Goal: Information Seeking & Learning: Learn about a topic

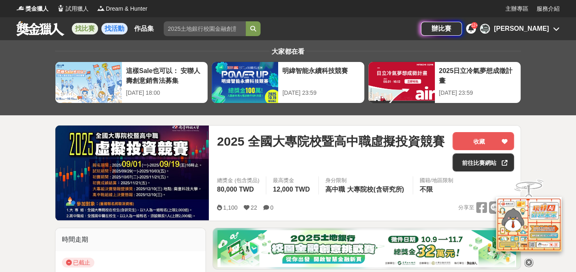
click at [117, 26] on link "找活動" at bounding box center [114, 28] width 26 height 11
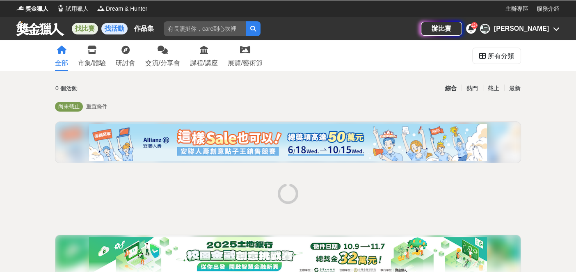
click at [91, 27] on link "找比賽" at bounding box center [85, 28] width 26 height 11
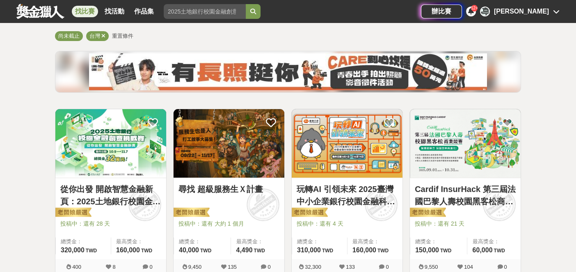
scroll to position [82, 0]
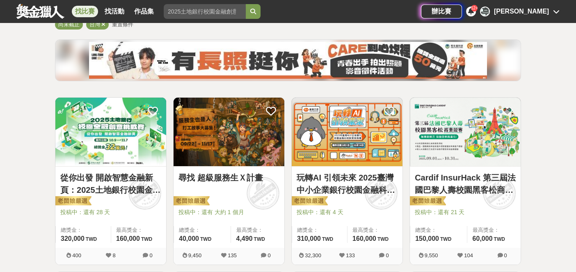
click at [134, 181] on link "從你出發 開啟智慧金融新頁：2025土地銀行校園金融創意挑戰賽" at bounding box center [110, 183] width 101 height 25
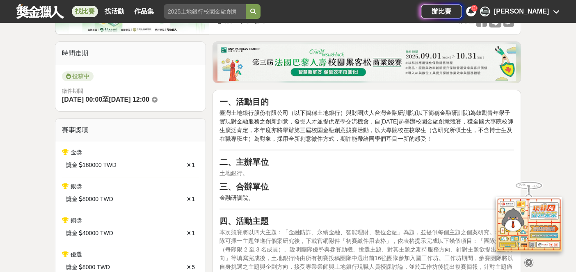
scroll to position [287, 0]
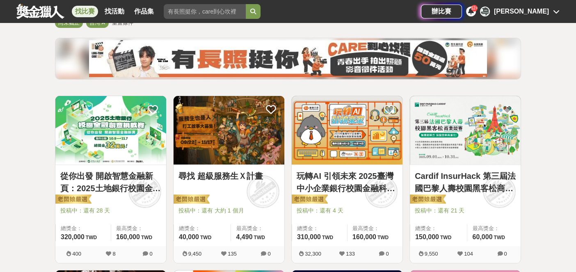
scroll to position [82, 0]
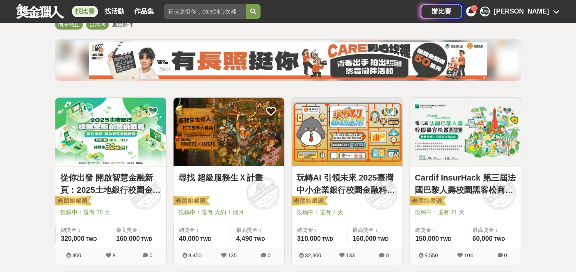
click at [262, 174] on link "尋找 超級服務生Ｘ計畫" at bounding box center [228, 177] width 101 height 12
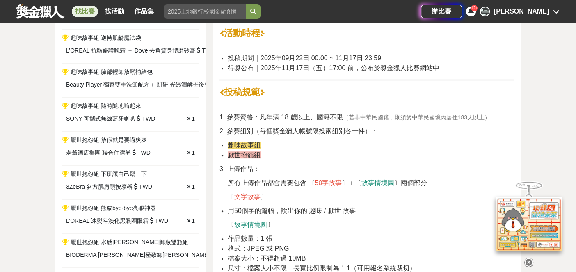
scroll to position [451, 0]
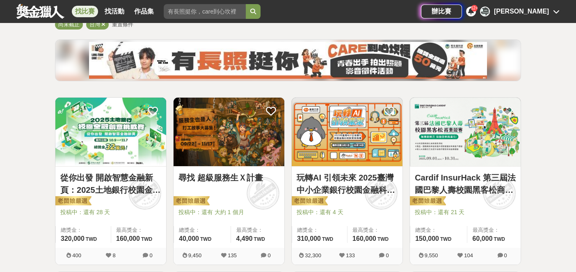
scroll to position [82, 0]
click at [356, 173] on link "玩轉AI 引領未來 2025臺灣中小企業銀行校園金融科技創意挑戰賽" at bounding box center [347, 183] width 101 height 25
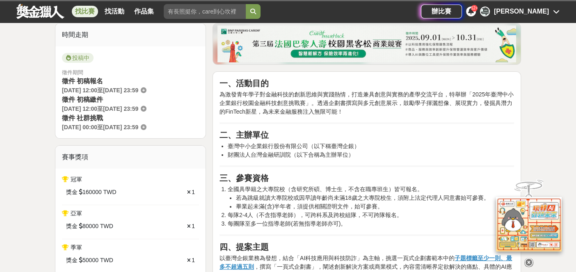
scroll to position [41, 0]
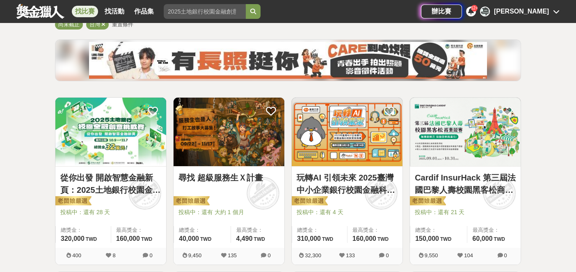
scroll to position [246, 0]
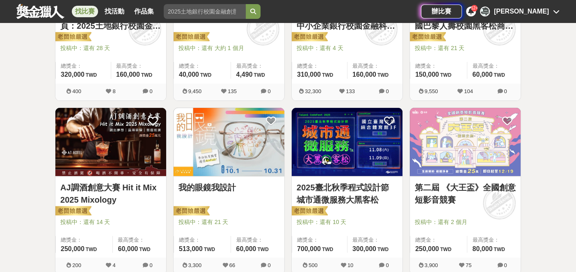
click at [202, 185] on link "我的眼鏡我設計" at bounding box center [228, 187] width 101 height 12
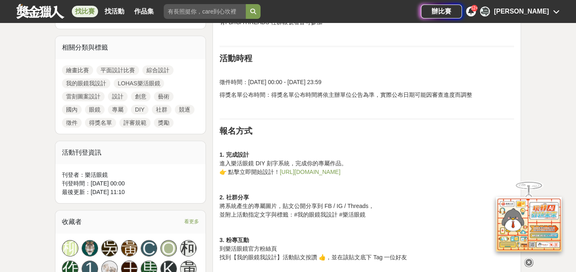
scroll to position [410, 0]
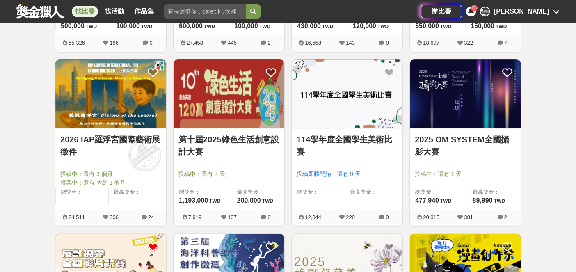
scroll to position [656, 0]
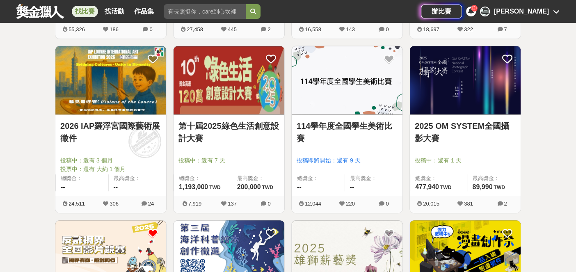
click at [224, 129] on link "第十屆2025綠色生活創意設計大賽" at bounding box center [228, 132] width 101 height 25
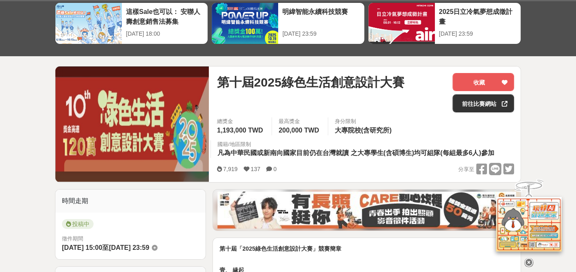
scroll to position [123, 0]
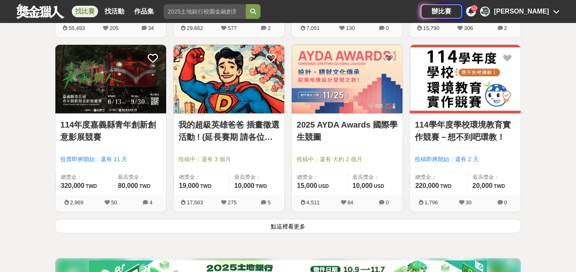
scroll to position [1025, 0]
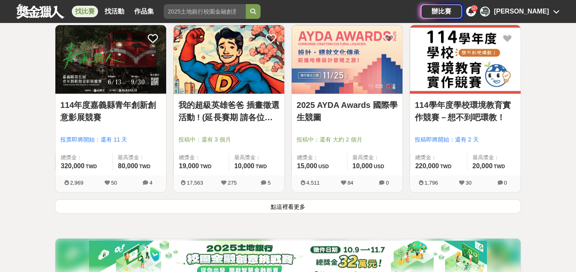
click at [266, 208] on button "點這裡看更多" at bounding box center [288, 206] width 466 height 14
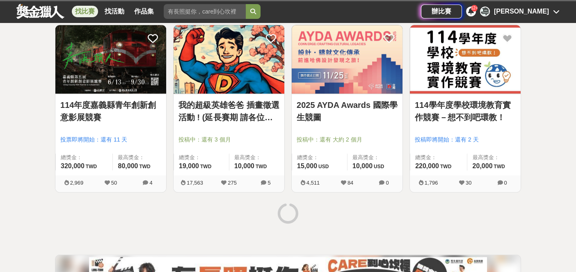
click at [339, 102] on link "2025 AYDA Awards 國際學生競圖" at bounding box center [347, 111] width 101 height 25
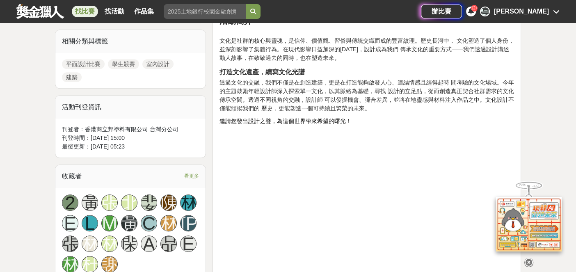
scroll to position [451, 0]
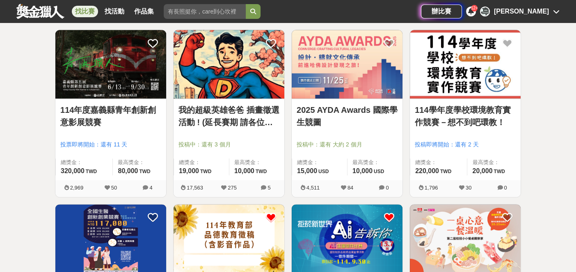
scroll to position [1025, 0]
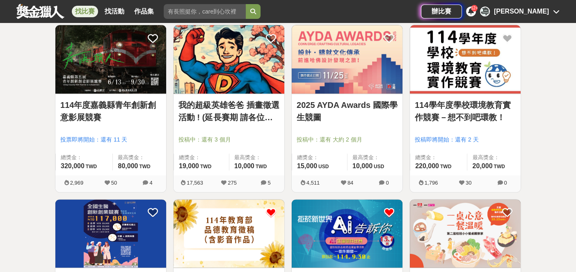
click at [475, 111] on link "114學年度學校環境教育實作競賽－想不到吧環教！" at bounding box center [465, 111] width 101 height 25
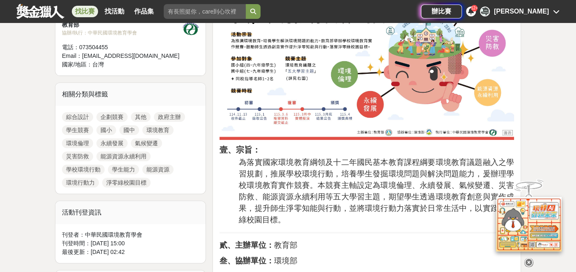
scroll to position [369, 0]
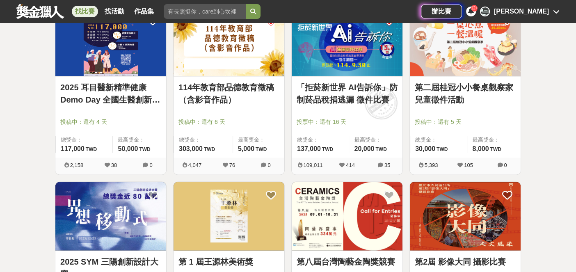
scroll to position [1230, 0]
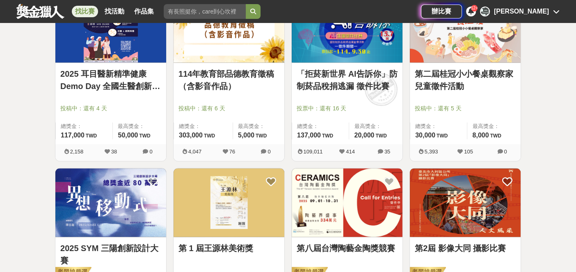
click at [103, 70] on link "2025 耳目醫新精準健康 Demo Day 全國生醫創新創業競賽" at bounding box center [110, 80] width 101 height 25
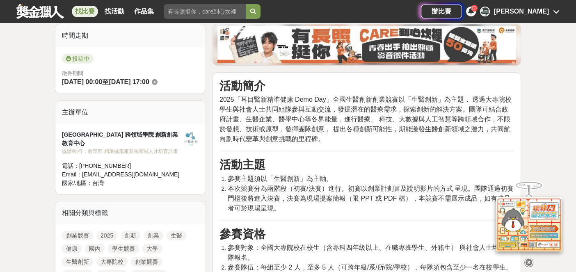
scroll to position [205, 0]
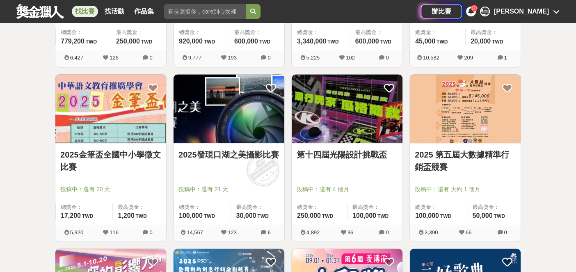
scroll to position [1518, 0]
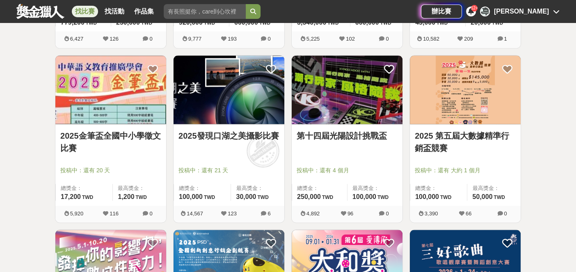
click at [473, 119] on img at bounding box center [465, 89] width 111 height 68
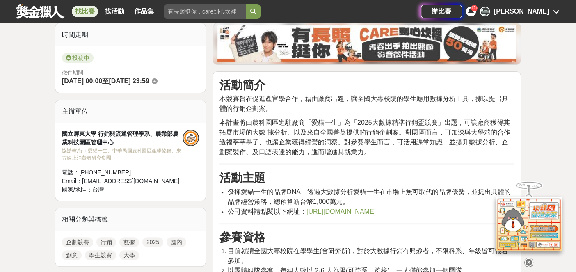
scroll to position [410, 0]
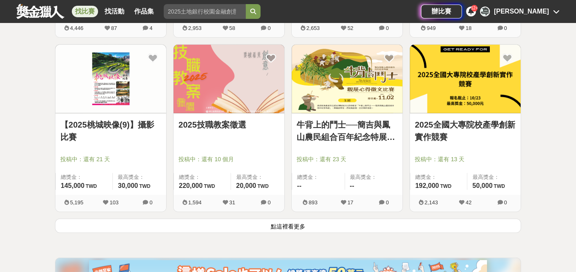
scroll to position [2092, 0]
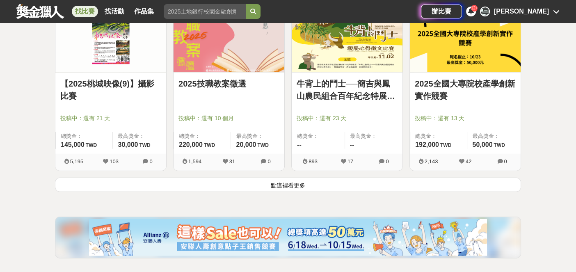
click at [289, 183] on button "點這裡看更多" at bounding box center [288, 185] width 466 height 14
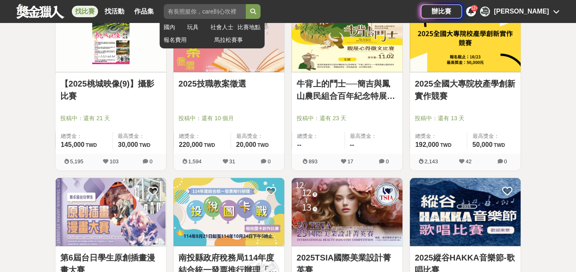
click at [214, 8] on input "search" at bounding box center [205, 11] width 82 height 15
click at [246, 4] on button "submit" at bounding box center [253, 11] width 15 height 15
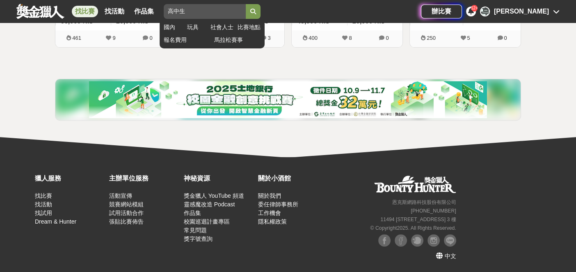
scroll to position [299, 0]
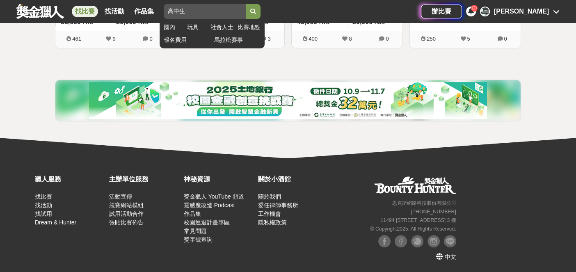
click at [251, 14] on icon "submit" at bounding box center [253, 12] width 6 height 6
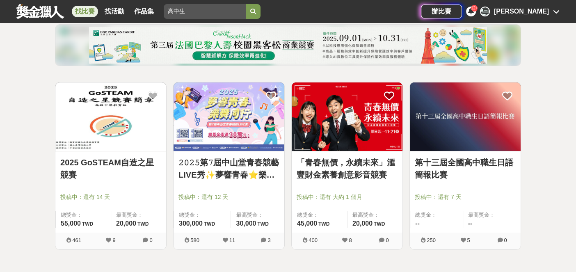
scroll to position [82, 0]
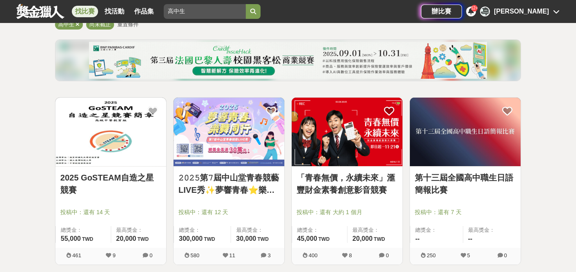
click at [132, 153] on img at bounding box center [110, 132] width 111 height 68
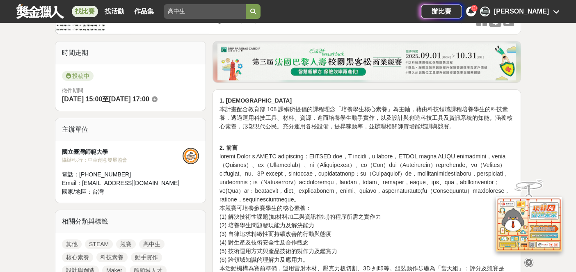
scroll to position [205, 0]
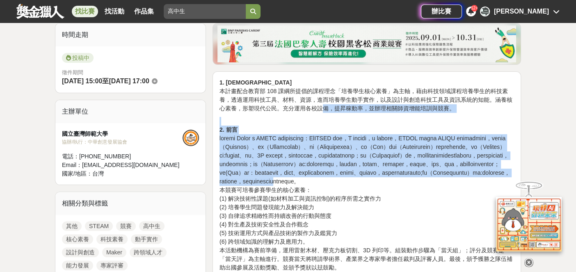
drag, startPoint x: 322, startPoint y: 104, endPoint x: 338, endPoint y: 208, distance: 105.5
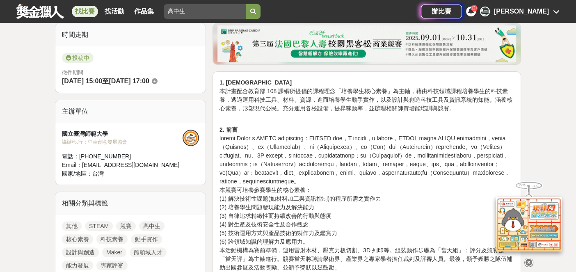
click at [322, 219] on p "2. 前言 本競賽可培養參賽學生的核心素養： (1) 解決技術性課題(如材料加工與資訊控制)的程序所需之實作力 (2) 培養學生問題發現能力及解決能力 (3)…" at bounding box center [366, 263] width 294 height 293
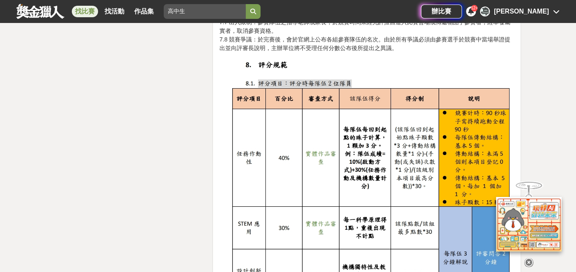
scroll to position [2830, 0]
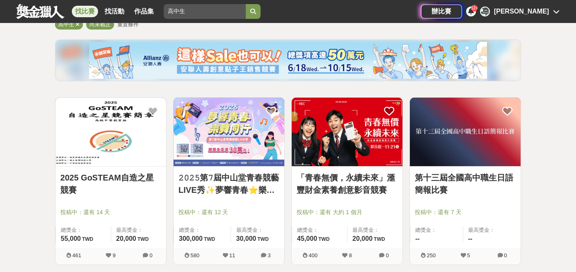
scroll to position [82, 0]
click at [342, 175] on link "「青春無價，永續未來」滙豐財金素養創意影音競賽" at bounding box center [347, 183] width 101 height 25
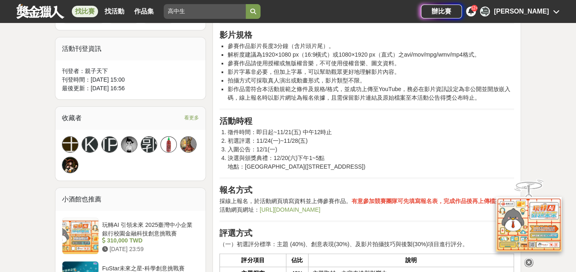
scroll to position [697, 0]
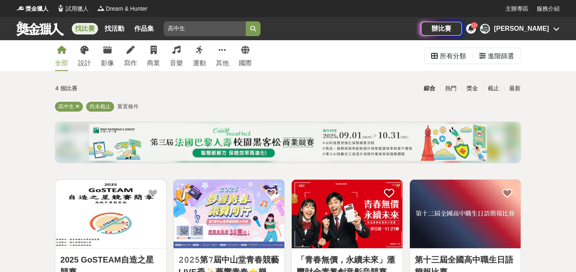
click at [62, 56] on link "全部" at bounding box center [61, 55] width 13 height 31
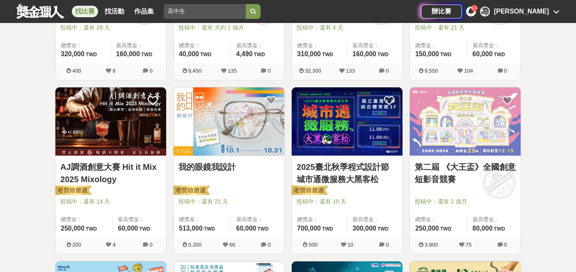
scroll to position [328, 0]
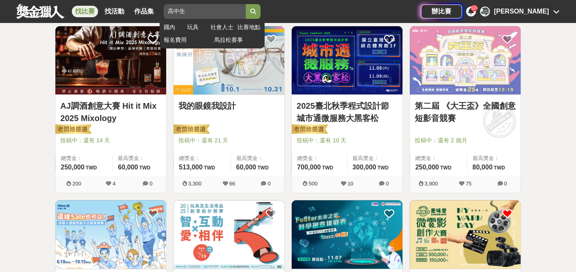
click at [255, 11] on icon "submit" at bounding box center [253, 12] width 6 height 6
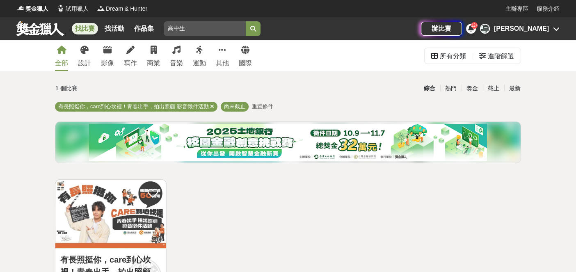
click at [61, 55] on link "全部" at bounding box center [61, 55] width 13 height 31
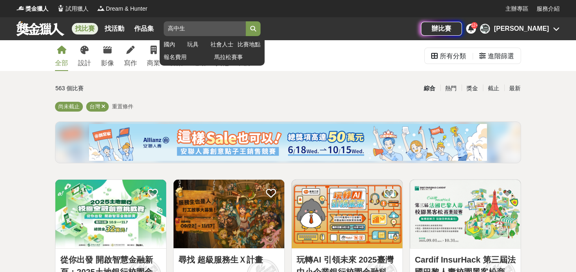
click at [252, 27] on icon "submit" at bounding box center [253, 29] width 6 height 6
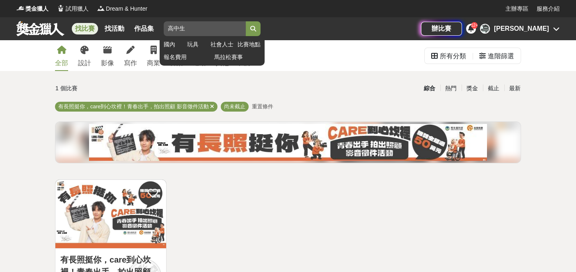
click at [186, 23] on input "高中生" at bounding box center [205, 28] width 82 height 15
type input "高中"
click at [246, 21] on button "submit" at bounding box center [253, 28] width 15 height 15
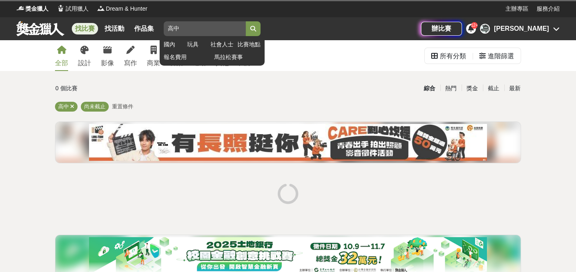
click at [254, 31] on icon "submit" at bounding box center [253, 29] width 6 height 6
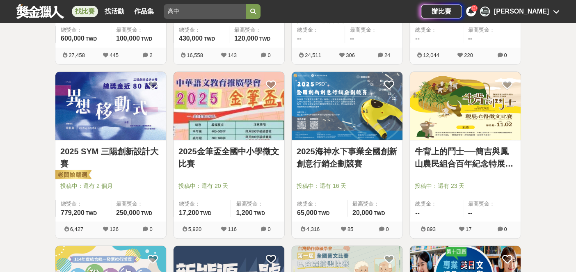
scroll to position [287, 0]
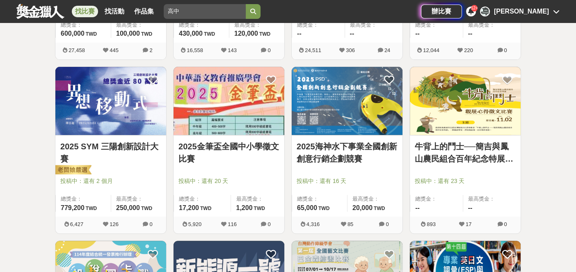
click at [135, 148] on link "2025 SYM 三陽創新設計大賽" at bounding box center [110, 152] width 101 height 25
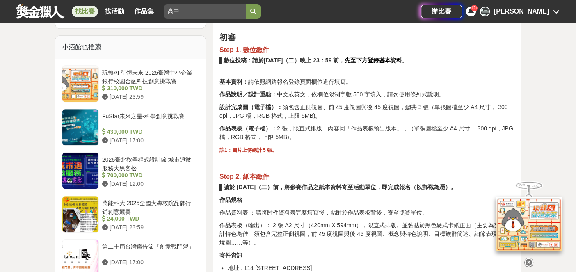
scroll to position [738, 0]
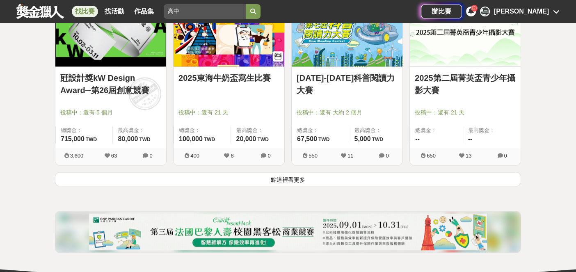
scroll to position [1066, 0]
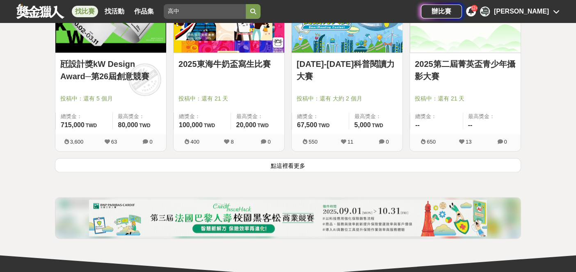
click at [215, 167] on button "點這裡看更多" at bounding box center [288, 165] width 466 height 14
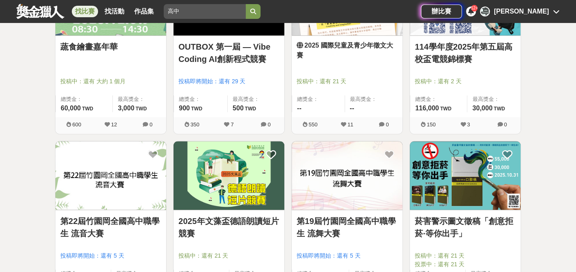
scroll to position [1272, 0]
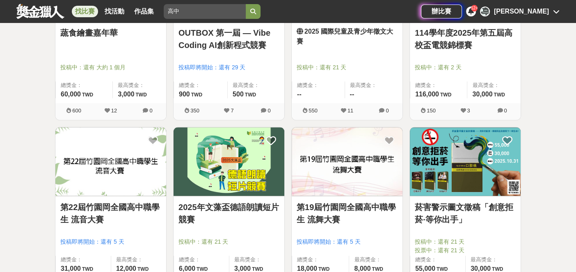
click at [345, 207] on link "第19屆竹園岡全國高中職學生 流舞大賽" at bounding box center [347, 213] width 101 height 25
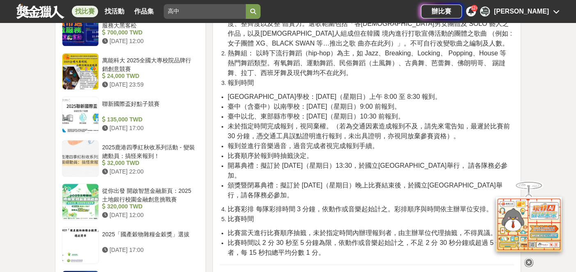
scroll to position [656, 0]
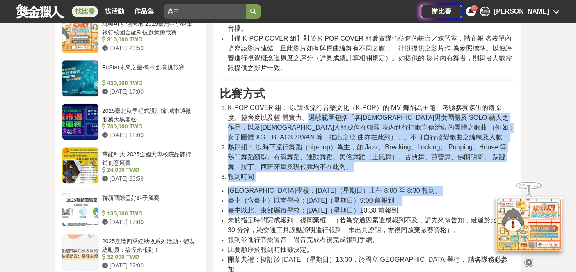
drag, startPoint x: 286, startPoint y: 117, endPoint x: 342, endPoint y: 218, distance: 115.7
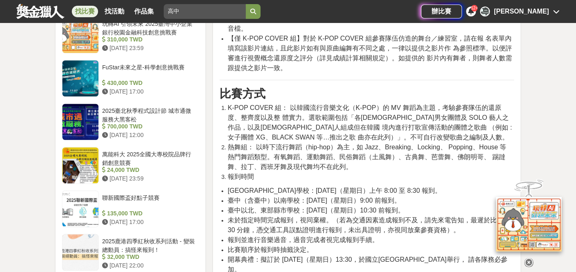
click at [333, 232] on span "未於指定時間完成報到，視同棄權。（若為交通因素造成報到不及，請先來電告知，最遲於比賽前 30 分鐘，憑交通工具誤點證明進行報到，未出具證明，亦視同放棄參賽資格…" at bounding box center [369, 225] width 282 height 17
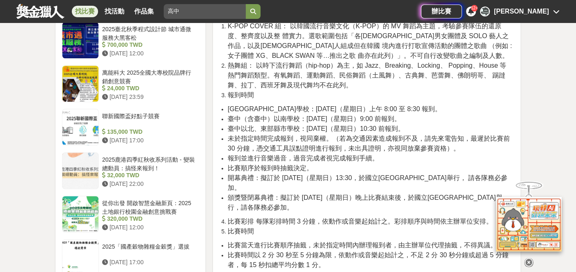
scroll to position [779, 0]
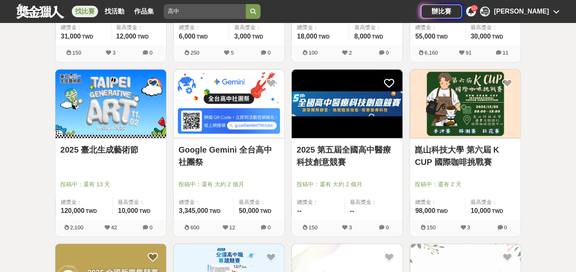
scroll to position [1517, 0]
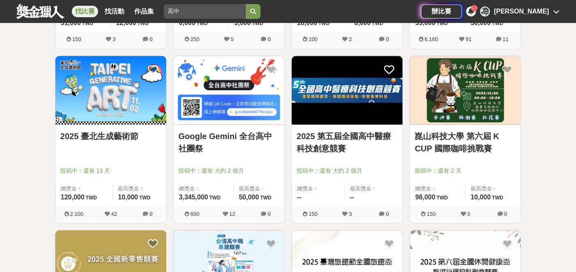
click at [232, 133] on link "Google Gemini 全台高中社團祭" at bounding box center [228, 142] width 101 height 25
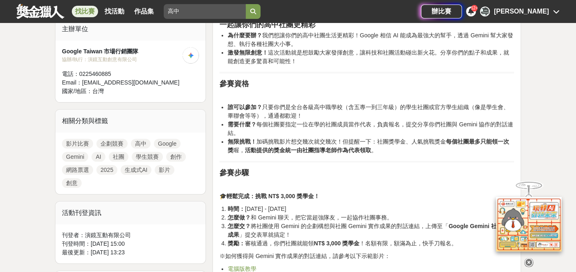
scroll to position [287, 0]
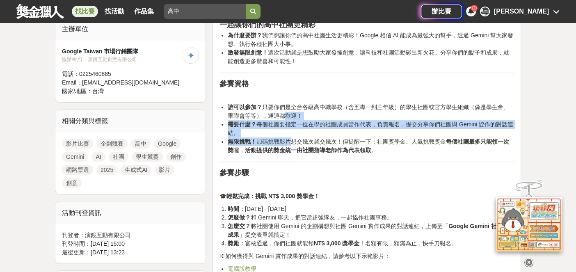
drag, startPoint x: 277, startPoint y: 112, endPoint x: 294, endPoint y: 138, distance: 30.9
click at [294, 138] on ul "誰可以參加？ 只要你們是全台各級高中職學校（含五專一到三年級）的學生社團或官方學生組織（像是學生會、畢聯會等等），通通都歡迎！ 需要什麼？ 每個社團要指定一位…" at bounding box center [366, 129] width 294 height 52
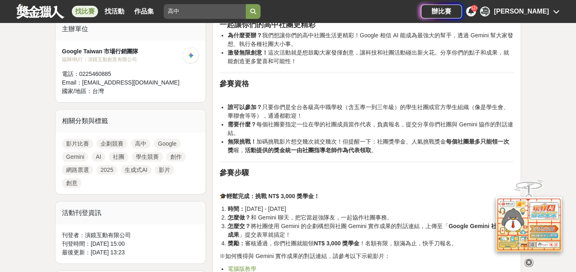
click at [287, 217] on li "怎麼做？ 和 Gemini 聊天，把它當超強隊友，一起協作社團事務。" at bounding box center [371, 217] width 286 height 9
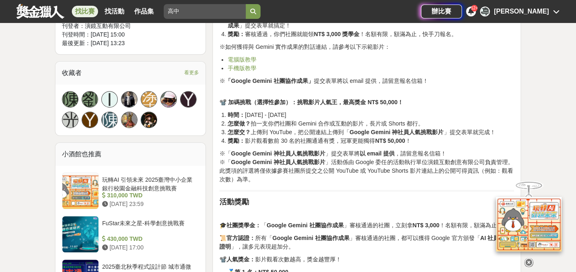
scroll to position [533, 0]
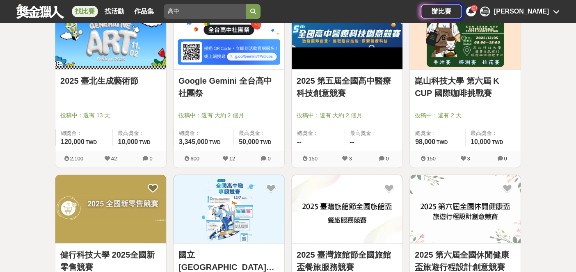
scroll to position [1558, 0]
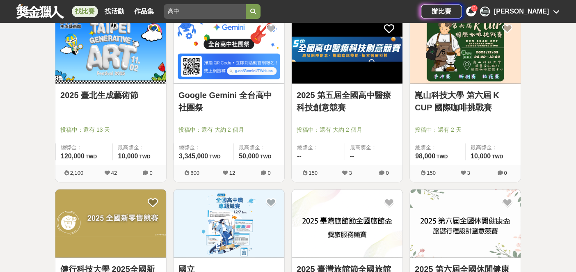
click at [116, 91] on link "2025 臺北生成藝術節" at bounding box center [110, 95] width 101 height 12
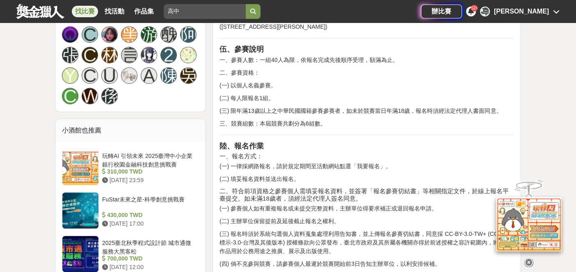
scroll to position [615, 0]
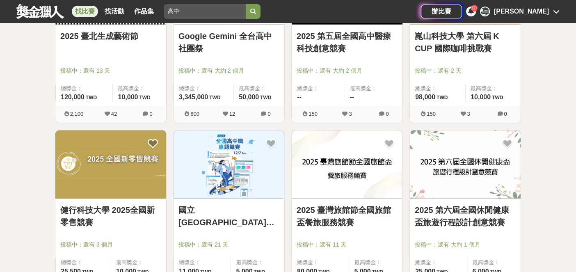
scroll to position [1722, 0]
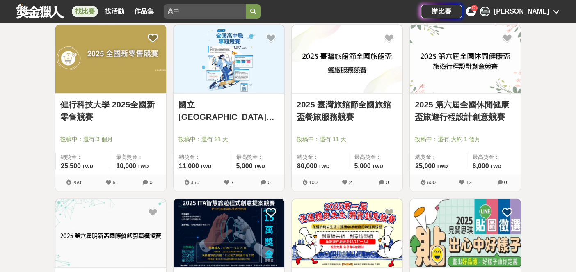
click at [247, 114] on link "國立屏東大學資訊學院 2025全國高中職專題競賽" at bounding box center [228, 110] width 101 height 25
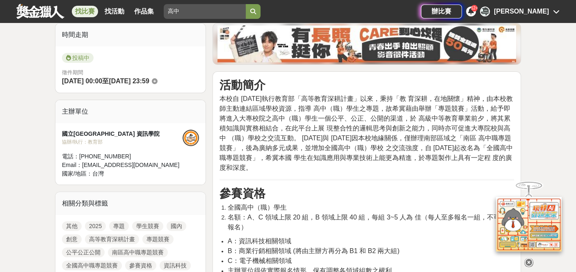
scroll to position [205, 0]
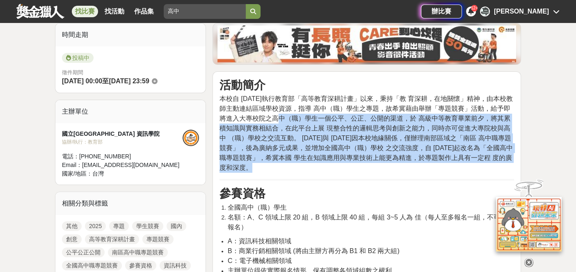
drag, startPoint x: 288, startPoint y: 113, endPoint x: 302, endPoint y: 165, distance: 53.4
click at [302, 165] on p "本校自 2018 年執行教育部「高等教育深耕計畫」以來，秉持「教 育深耕，在地關懷」精神，由本校教師主動連結區域學校資源，指導 高中（職）學生之專題，故希冀藉…" at bounding box center [366, 133] width 294 height 79
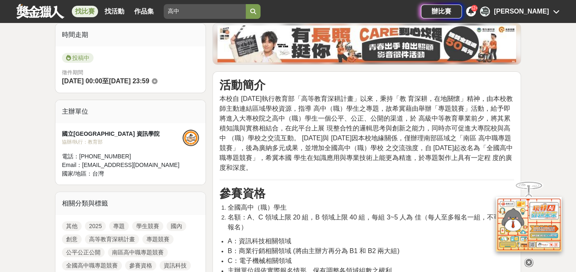
click at [309, 206] on li "全國高中（職）學生" at bounding box center [371, 208] width 286 height 10
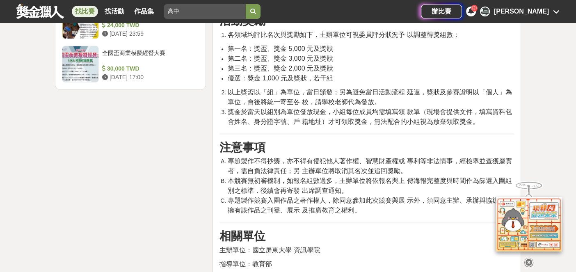
scroll to position [1107, 0]
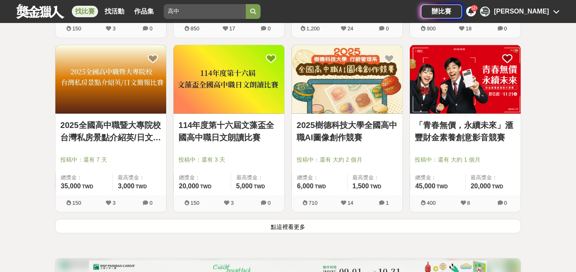
scroll to position [2132, 0]
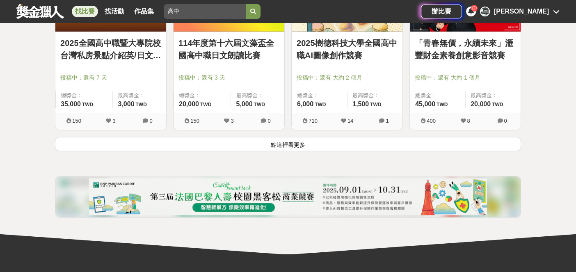
click at [205, 140] on button "點這裡看更多" at bounding box center [288, 144] width 466 height 14
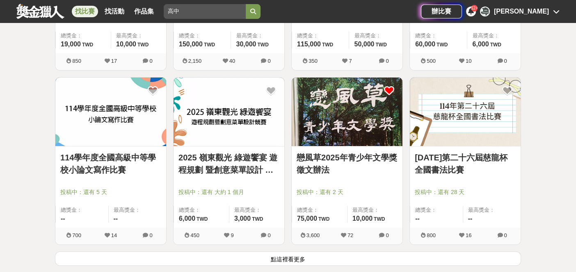
scroll to position [3117, 0]
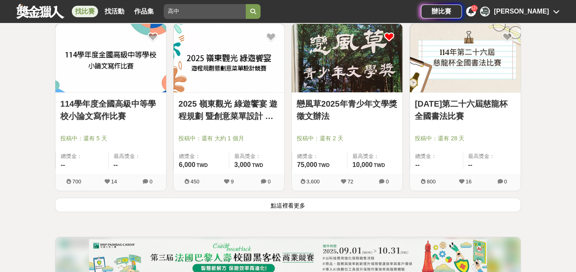
click at [248, 205] on button "點這裡看更多" at bounding box center [288, 205] width 466 height 14
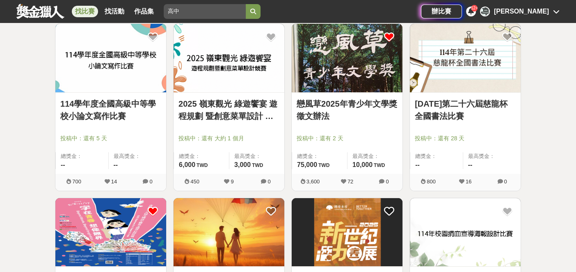
click at [132, 82] on img at bounding box center [110, 58] width 111 height 68
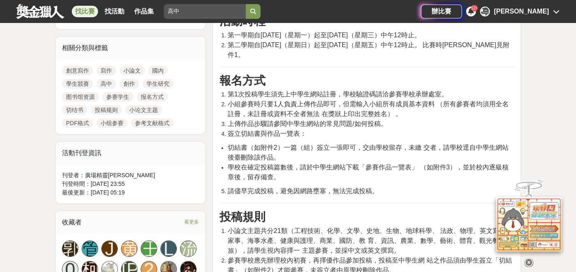
scroll to position [369, 0]
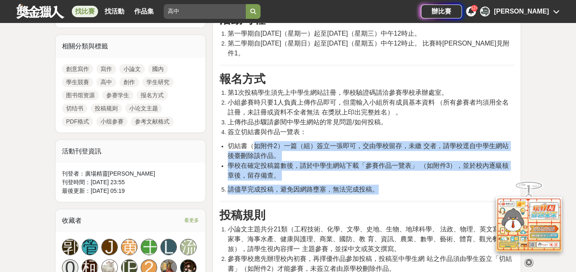
drag, startPoint x: 250, startPoint y: 131, endPoint x: 392, endPoint y: 180, distance: 149.8
click at [367, 186] on span "請儘早完成投稿，避免因網路壅塞，無法完成投稿。" at bounding box center [303, 189] width 151 height 7
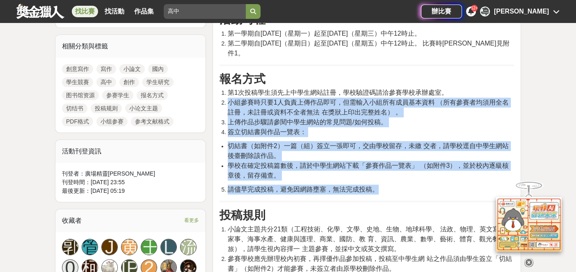
drag, startPoint x: 383, startPoint y: 178, endPoint x: 220, endPoint y: 92, distance: 183.9
click at [374, 162] on span "學校在確定投稿篇數後，請於中學生網站下載「參賽作品一覽表」 （如附件3），並於校內逐級核章後，留存備查。" at bounding box center [368, 170] width 281 height 17
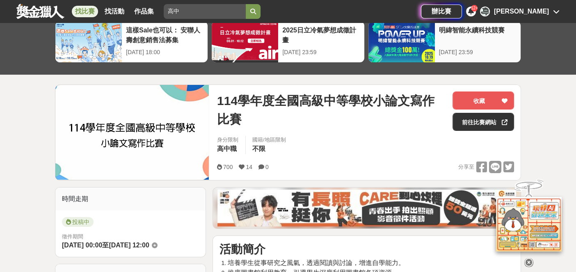
scroll to position [0, 0]
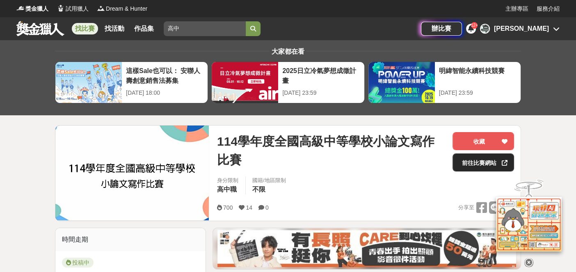
click at [483, 160] on link "前往比賽網站" at bounding box center [483, 162] width 62 height 18
